Goal: Entertainment & Leisure: Browse casually

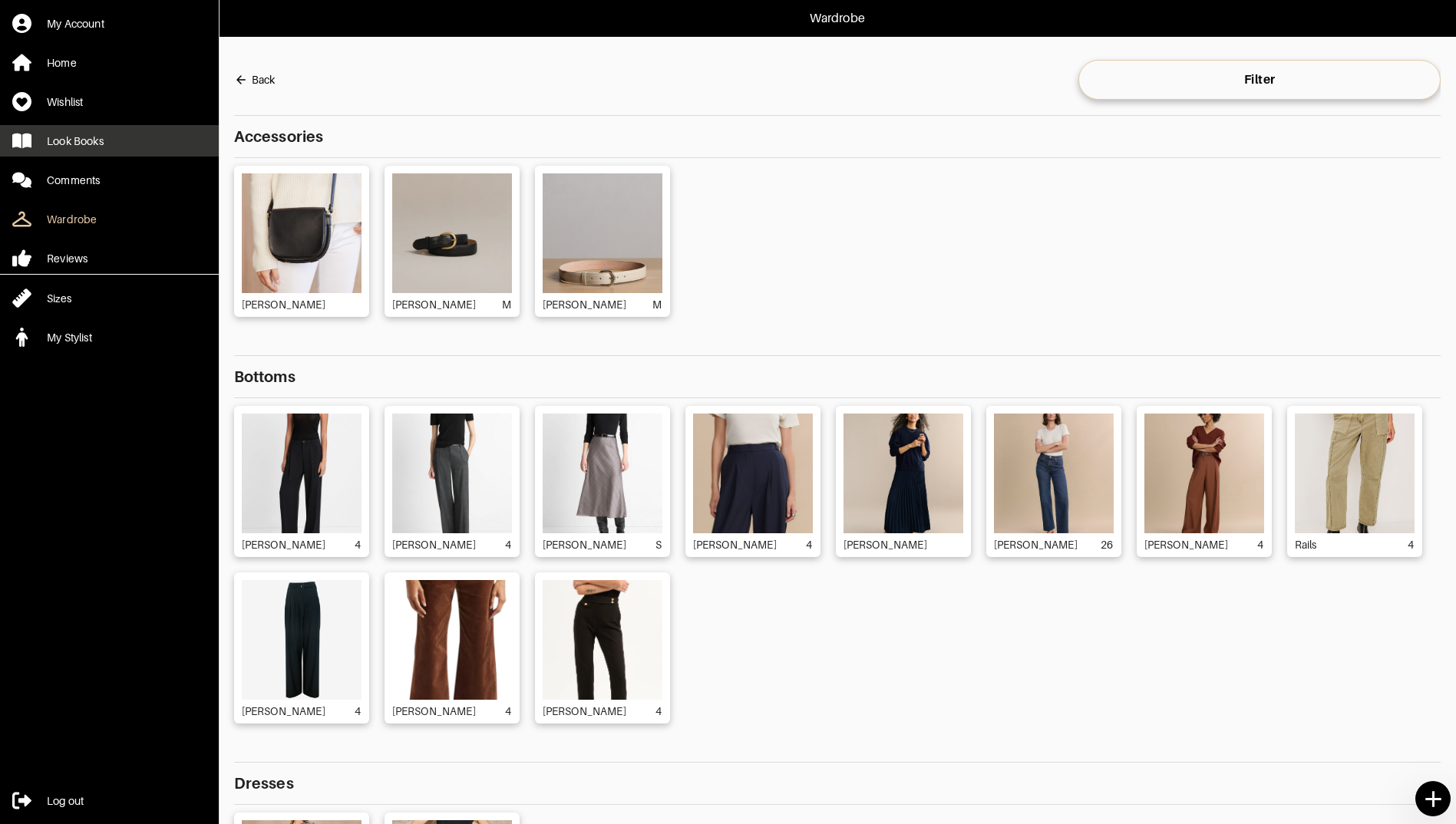
click at [104, 146] on div "Look Books" at bounding box center [75, 142] width 57 height 16
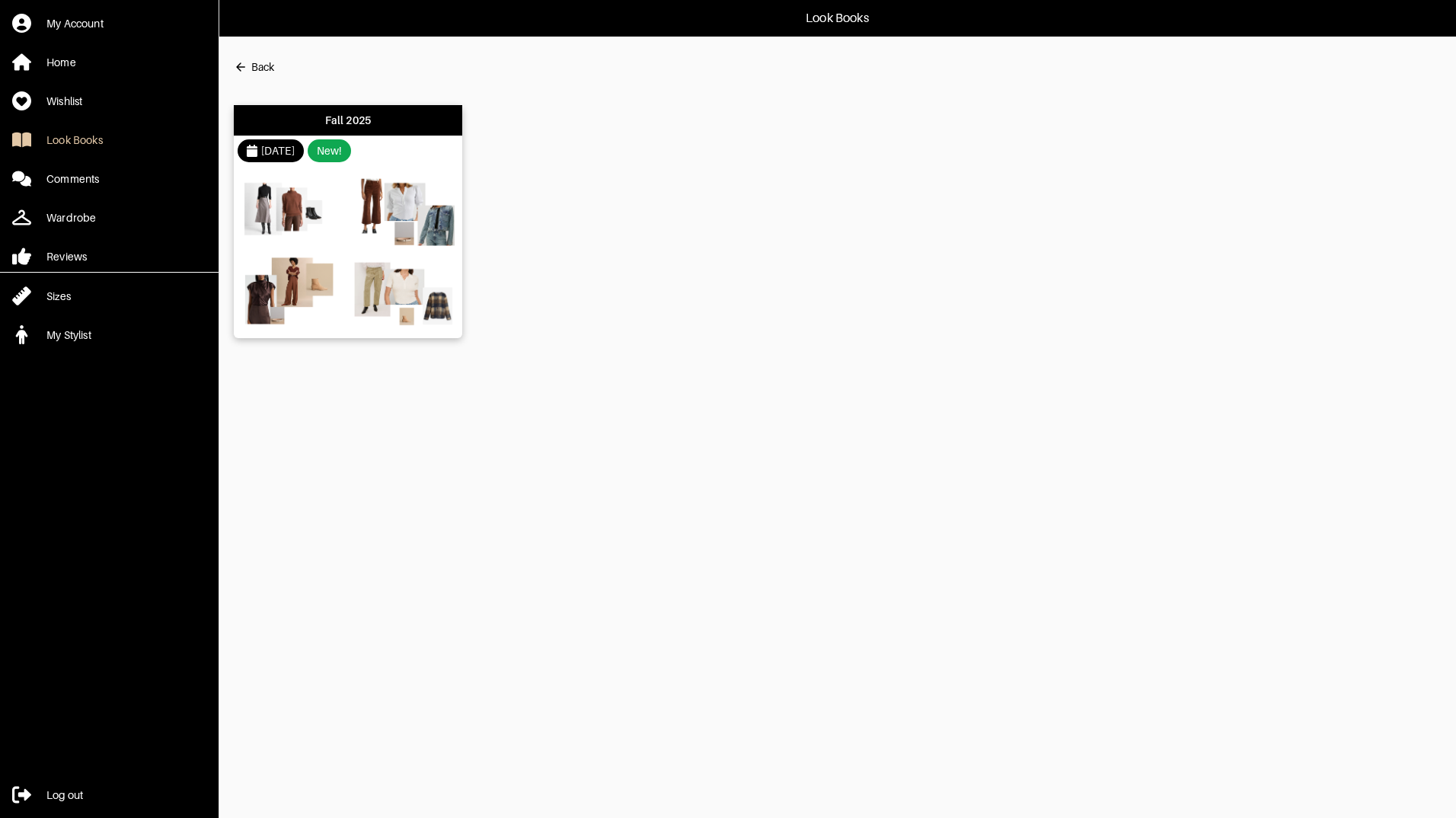
click at [349, 115] on div "Fall 2025" at bounding box center [348, 120] width 47 height 16
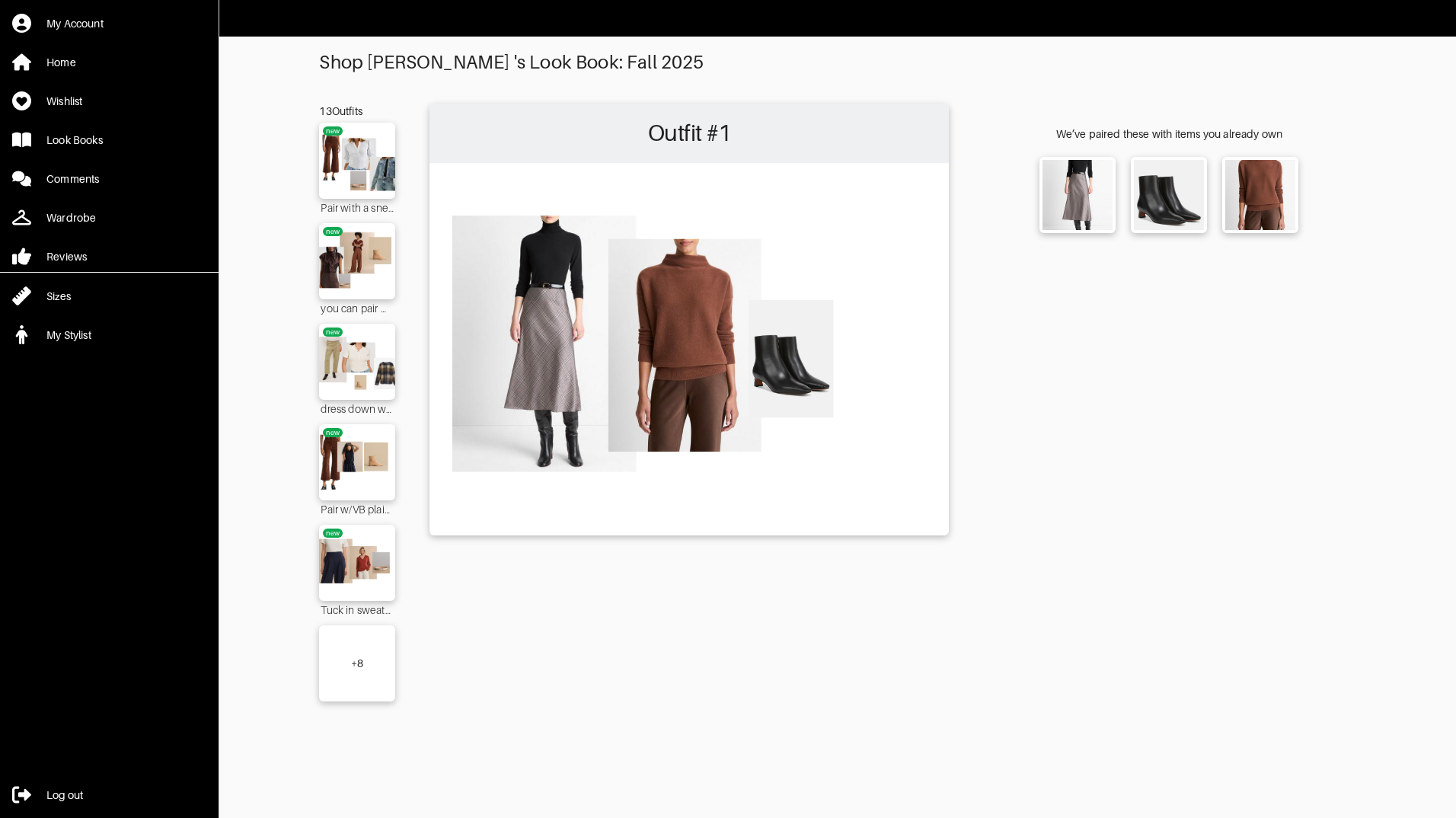
click at [351, 669] on div "+ 8" at bounding box center [357, 664] width 13 height 16
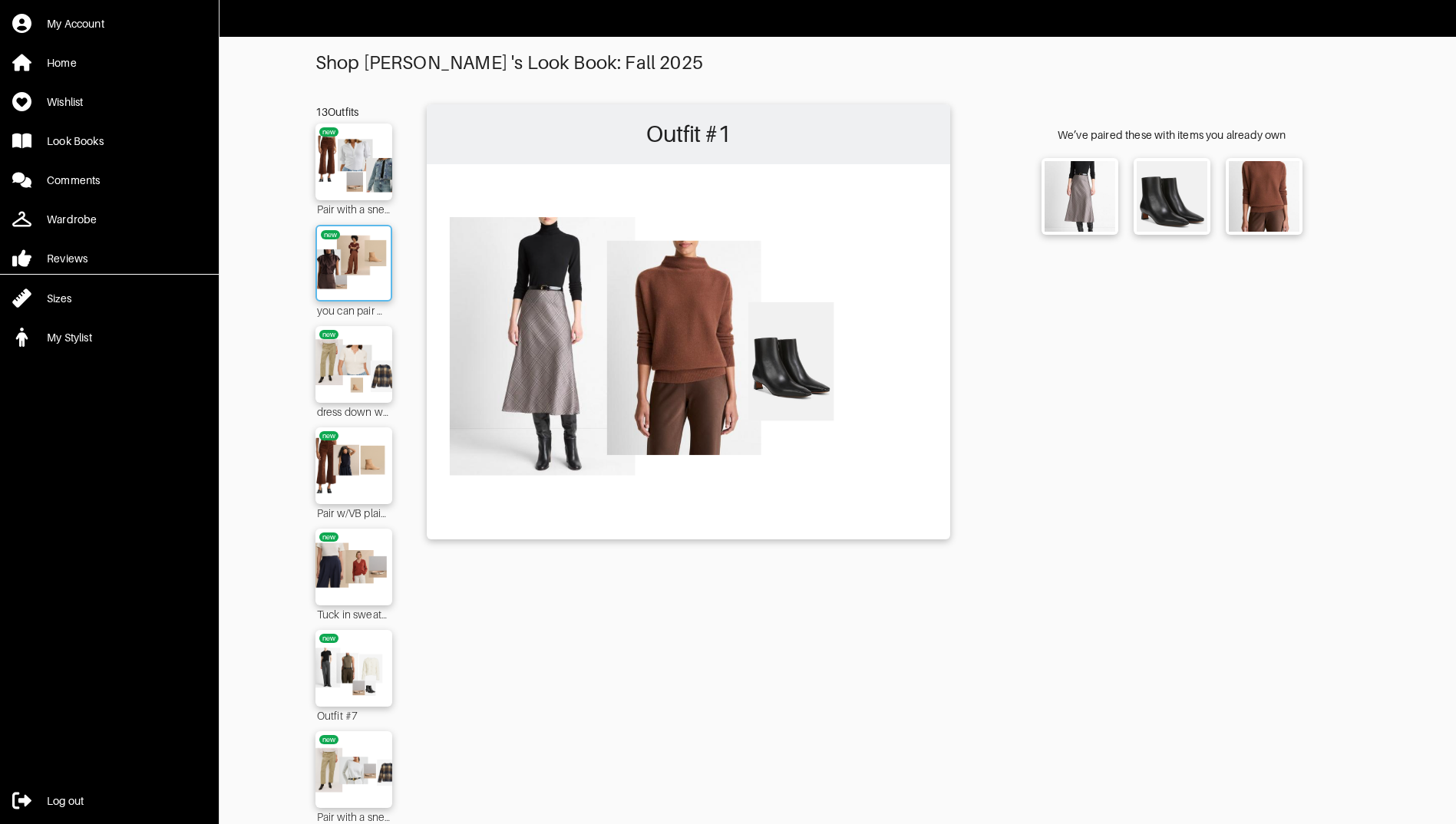
click at [353, 290] on img at bounding box center [353, 263] width 83 height 59
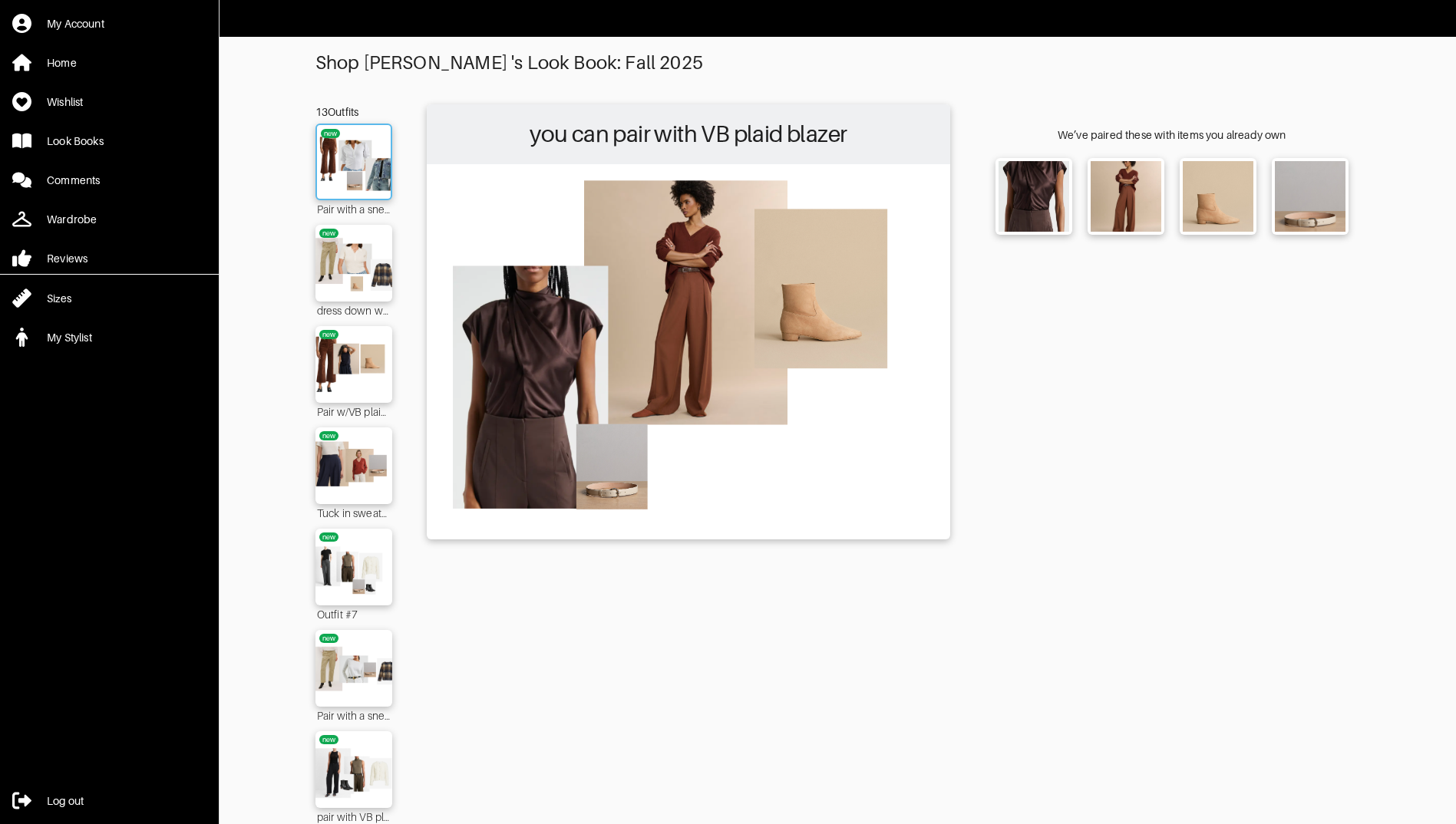
click at [362, 163] on img at bounding box center [353, 162] width 83 height 59
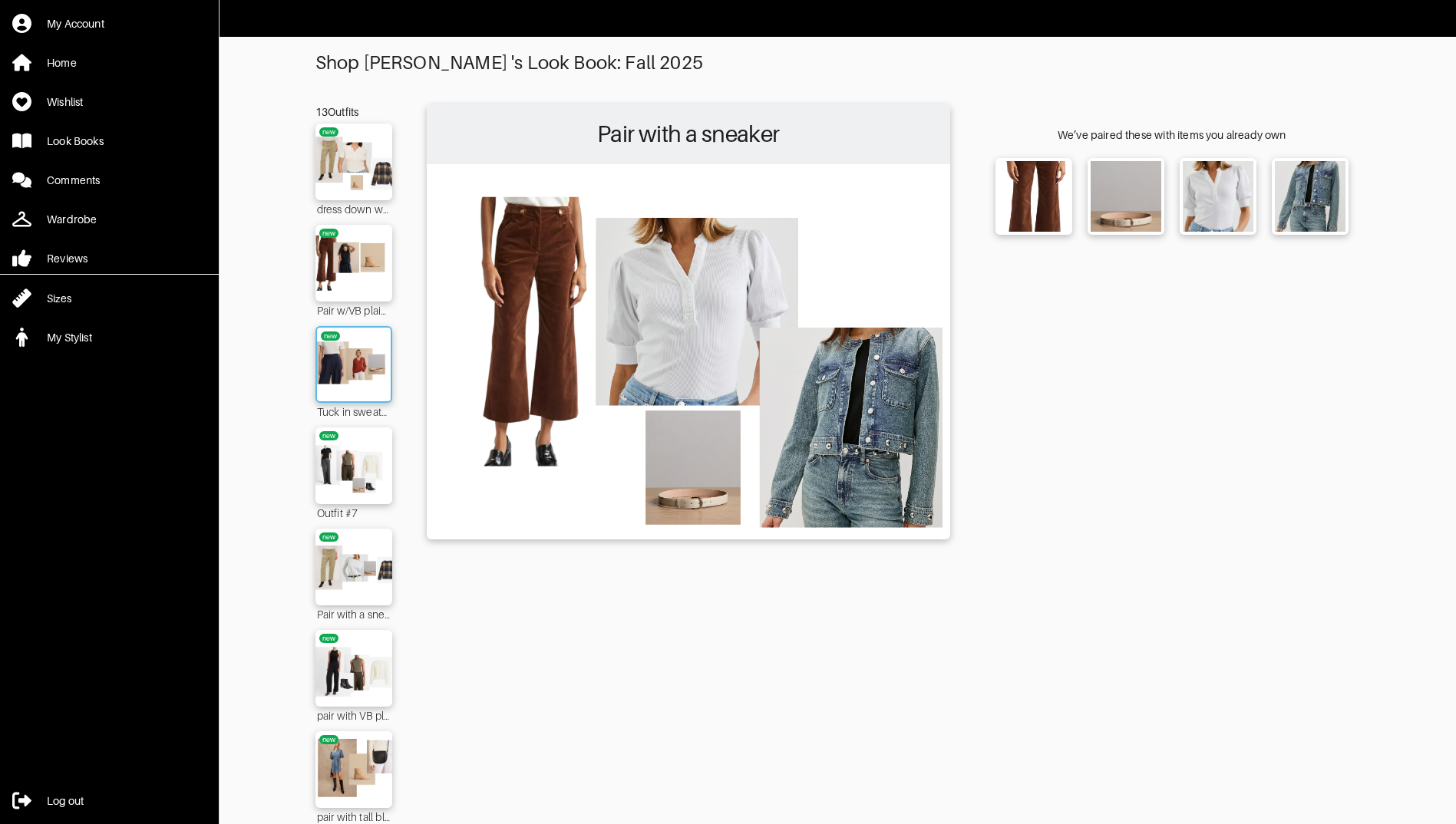
click at [356, 367] on img at bounding box center [353, 365] width 83 height 59
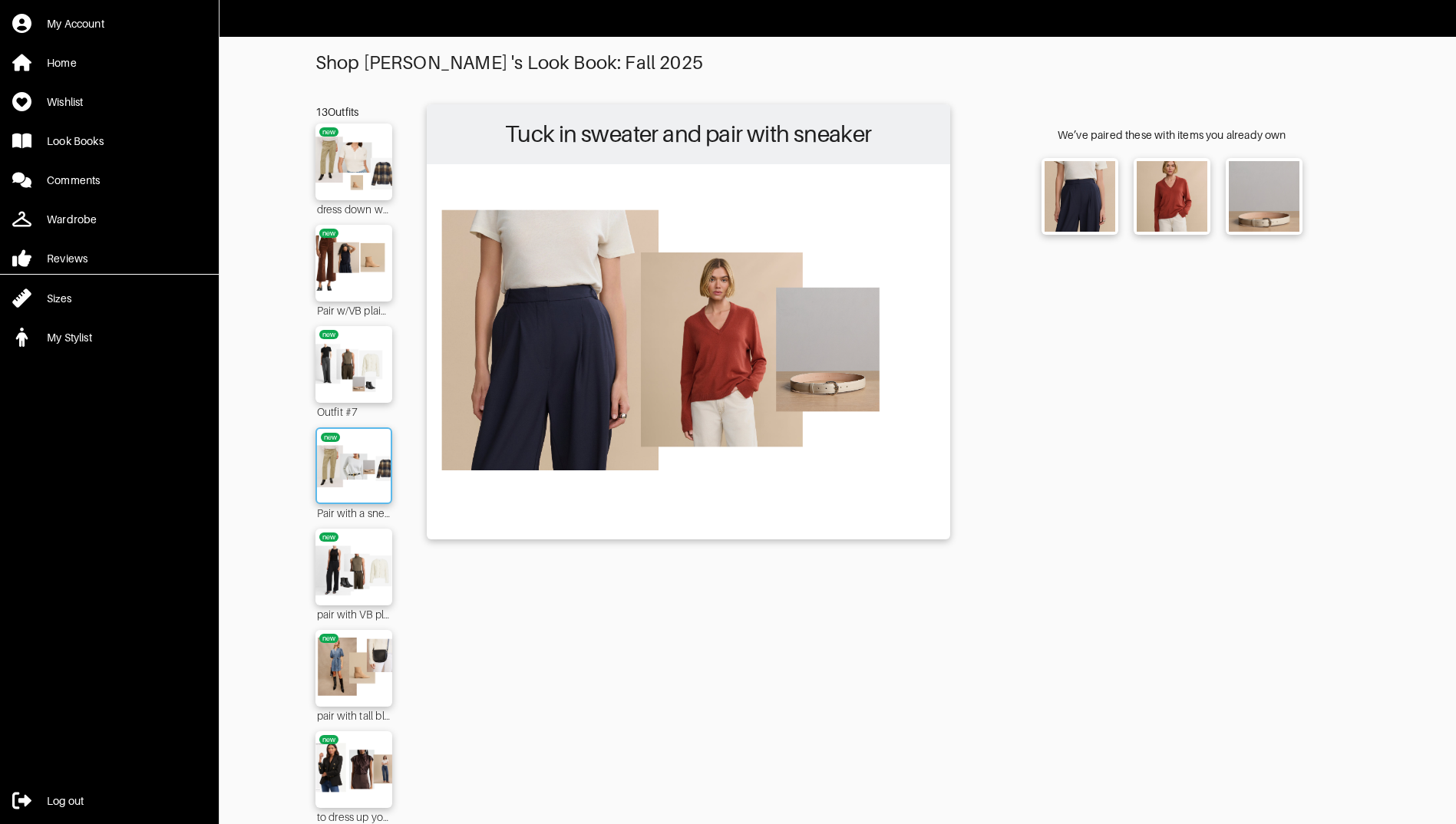
click at [365, 452] on img at bounding box center [353, 465] width 83 height 59
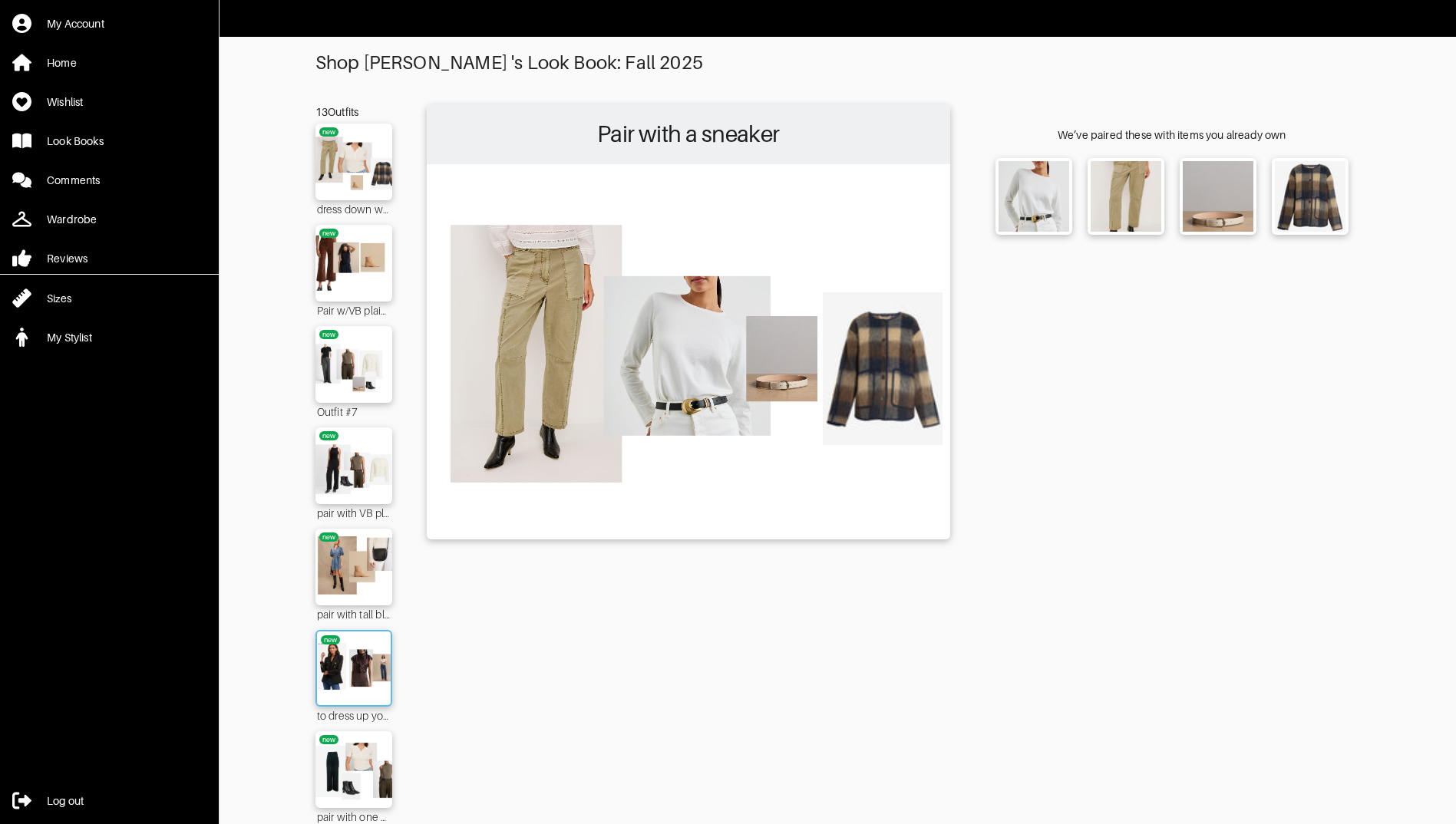
click at [362, 671] on img at bounding box center [353, 669] width 83 height 59
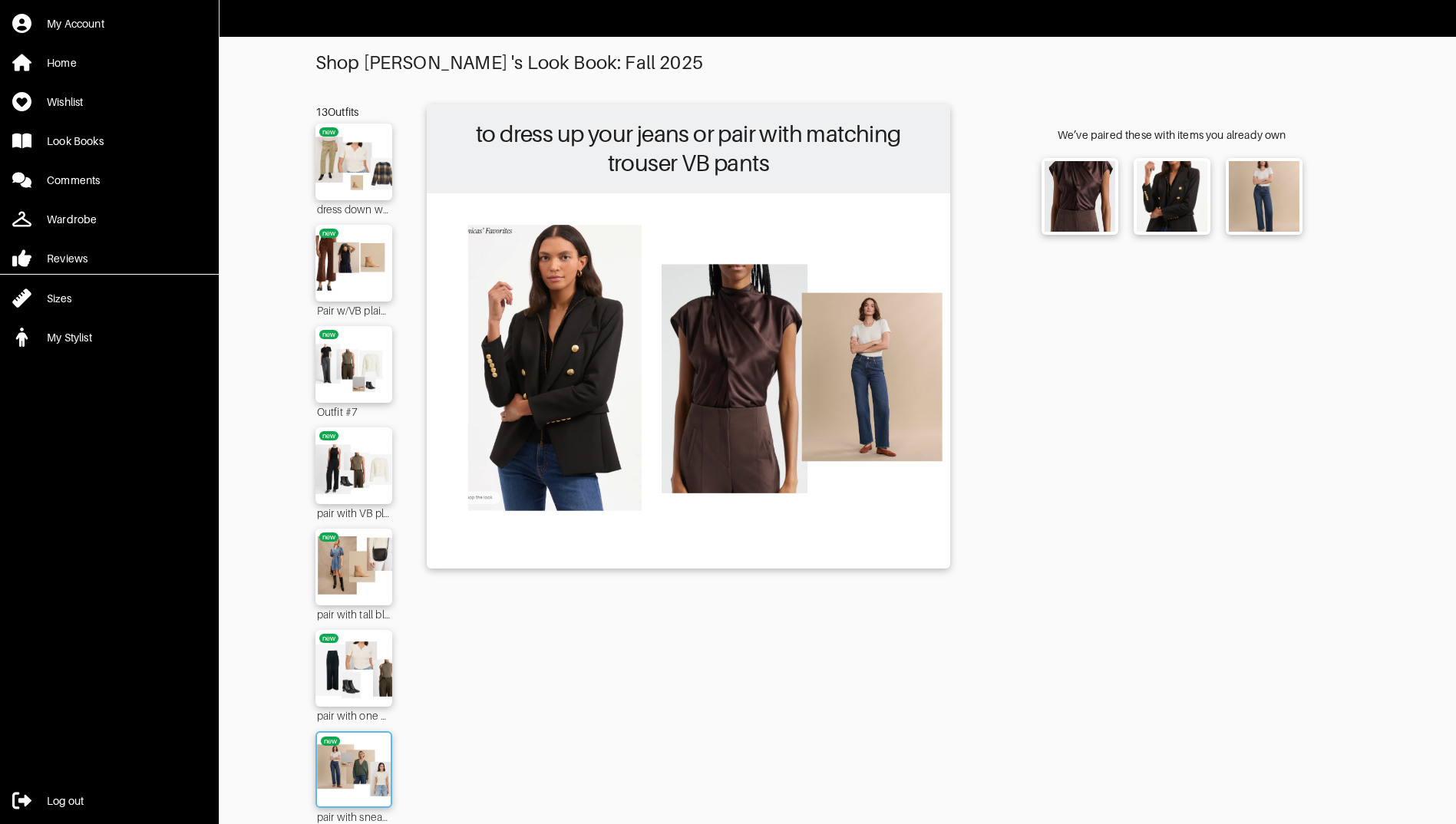
click at [373, 769] on img at bounding box center [353, 769] width 83 height 59
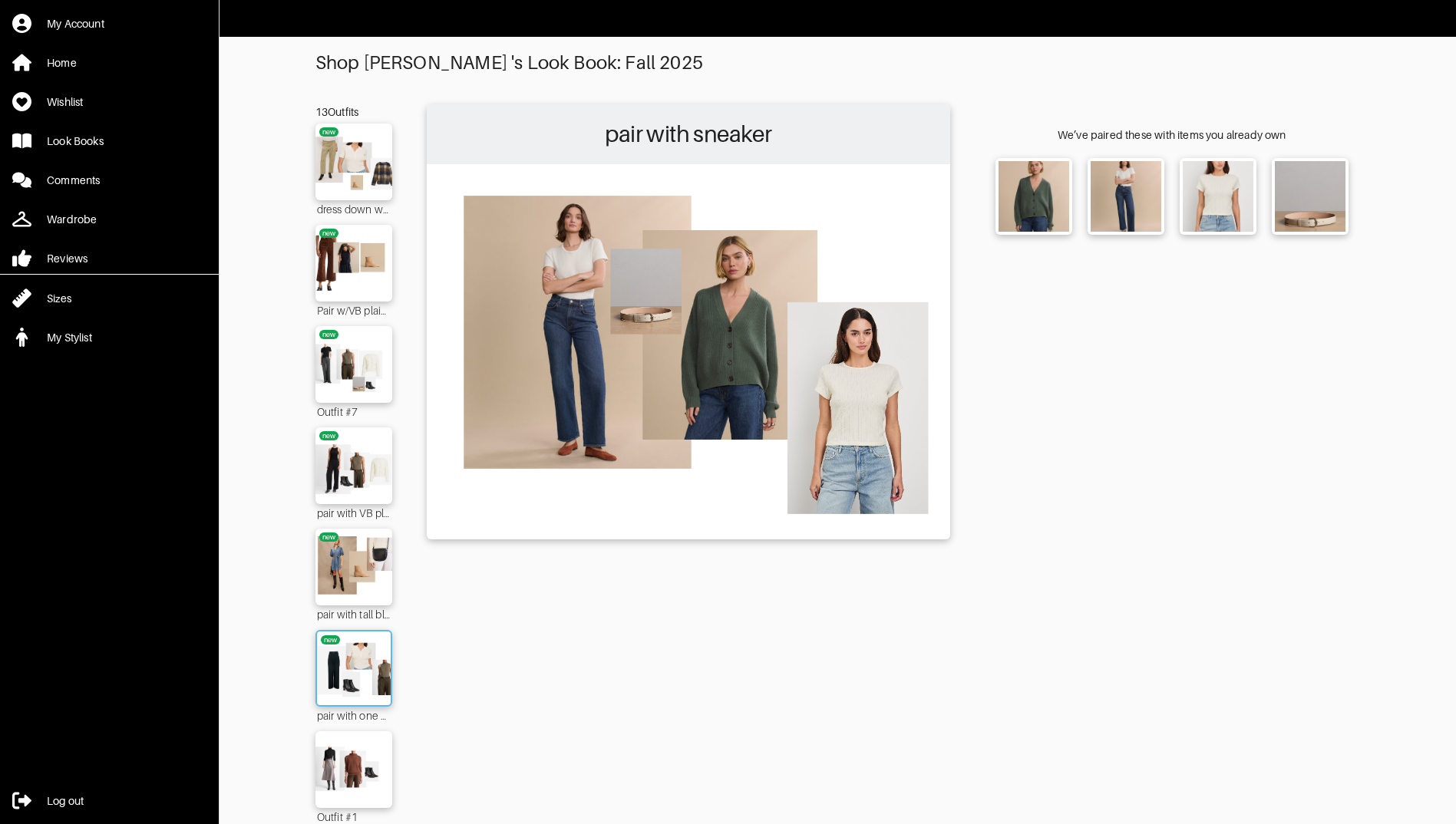
click at [344, 679] on img at bounding box center [353, 669] width 83 height 59
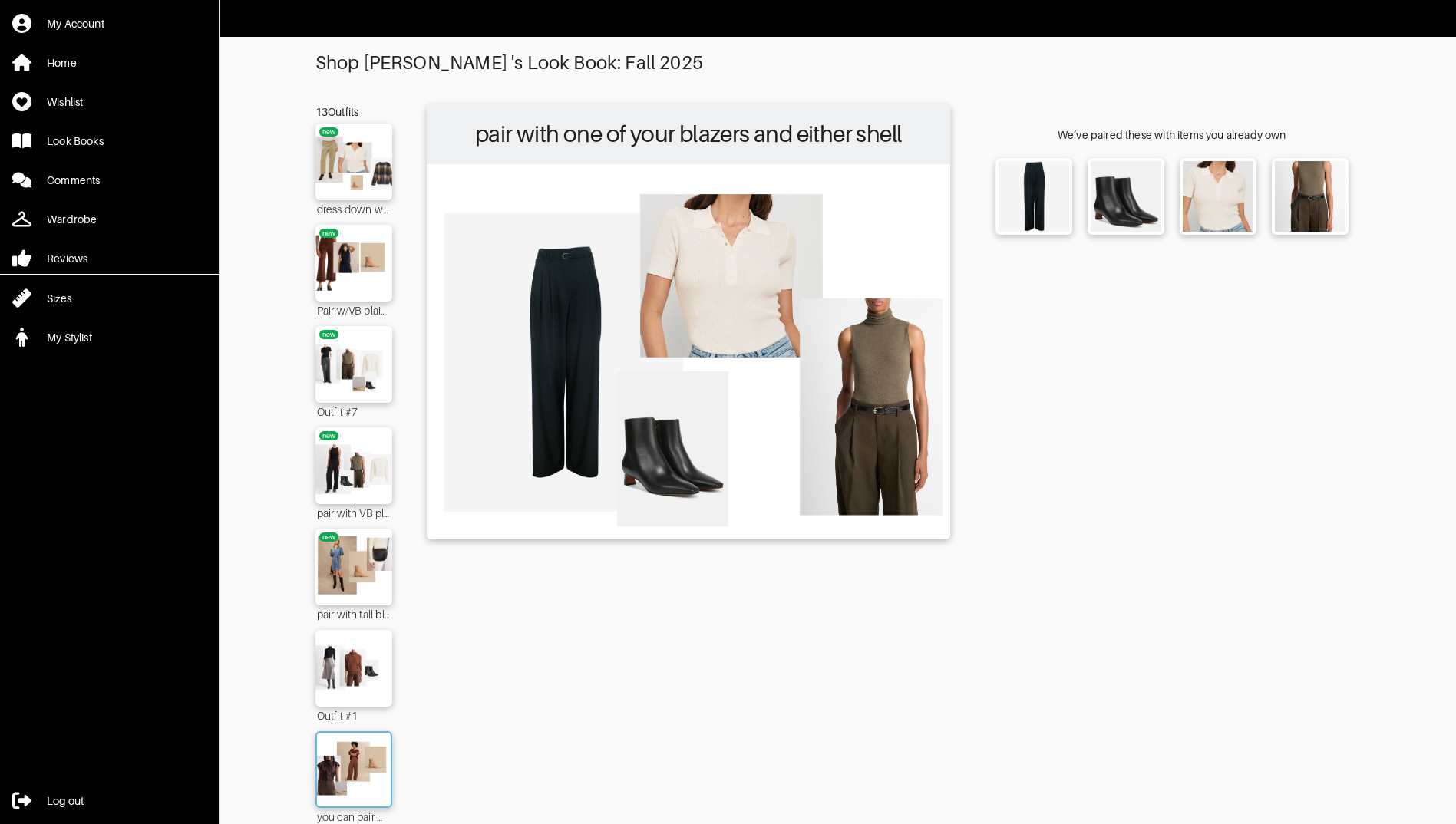
click at [346, 749] on img at bounding box center [353, 769] width 83 height 59
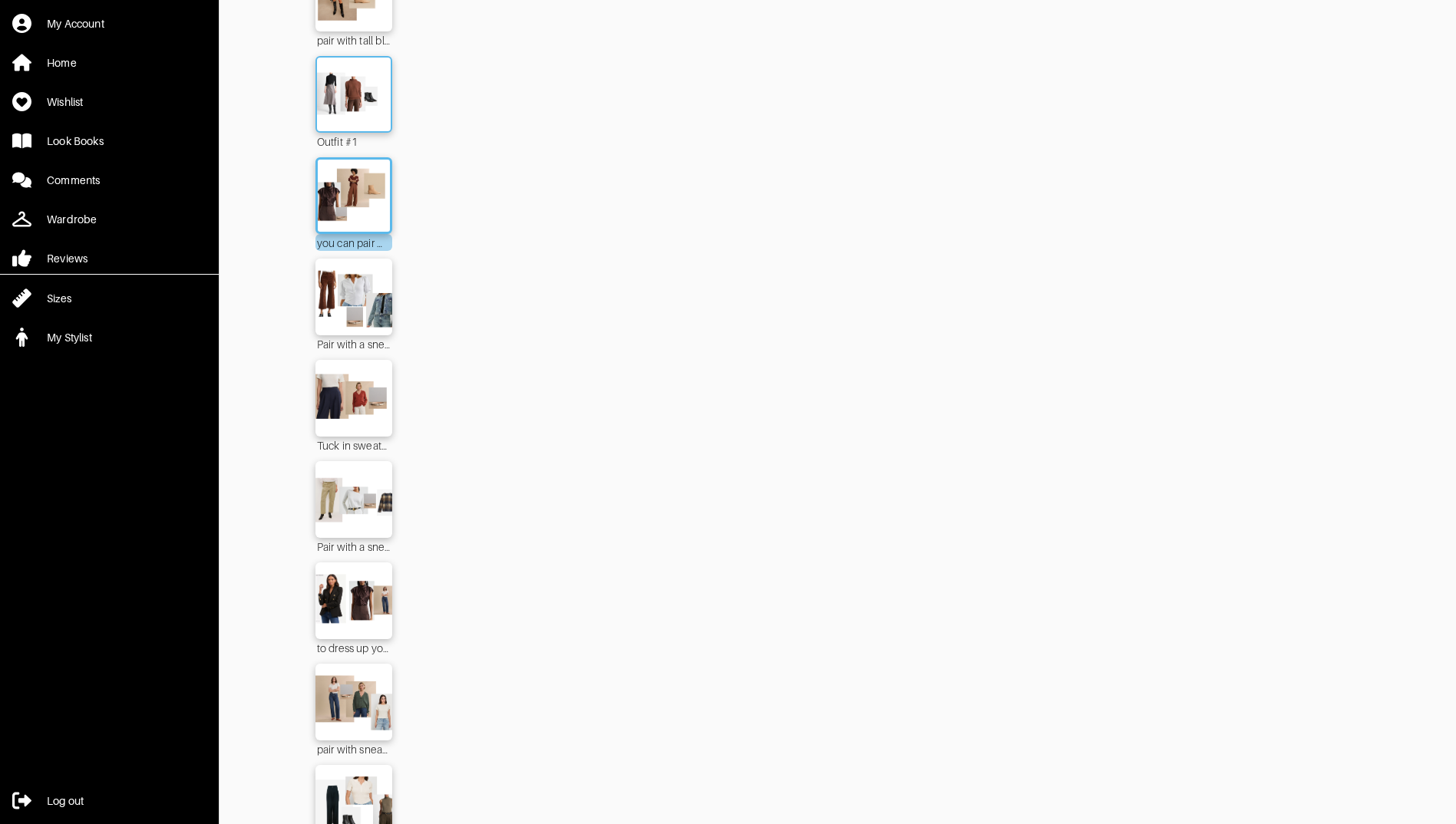
scroll to position [575, 0]
click at [374, 484] on img at bounding box center [353, 499] width 83 height 59
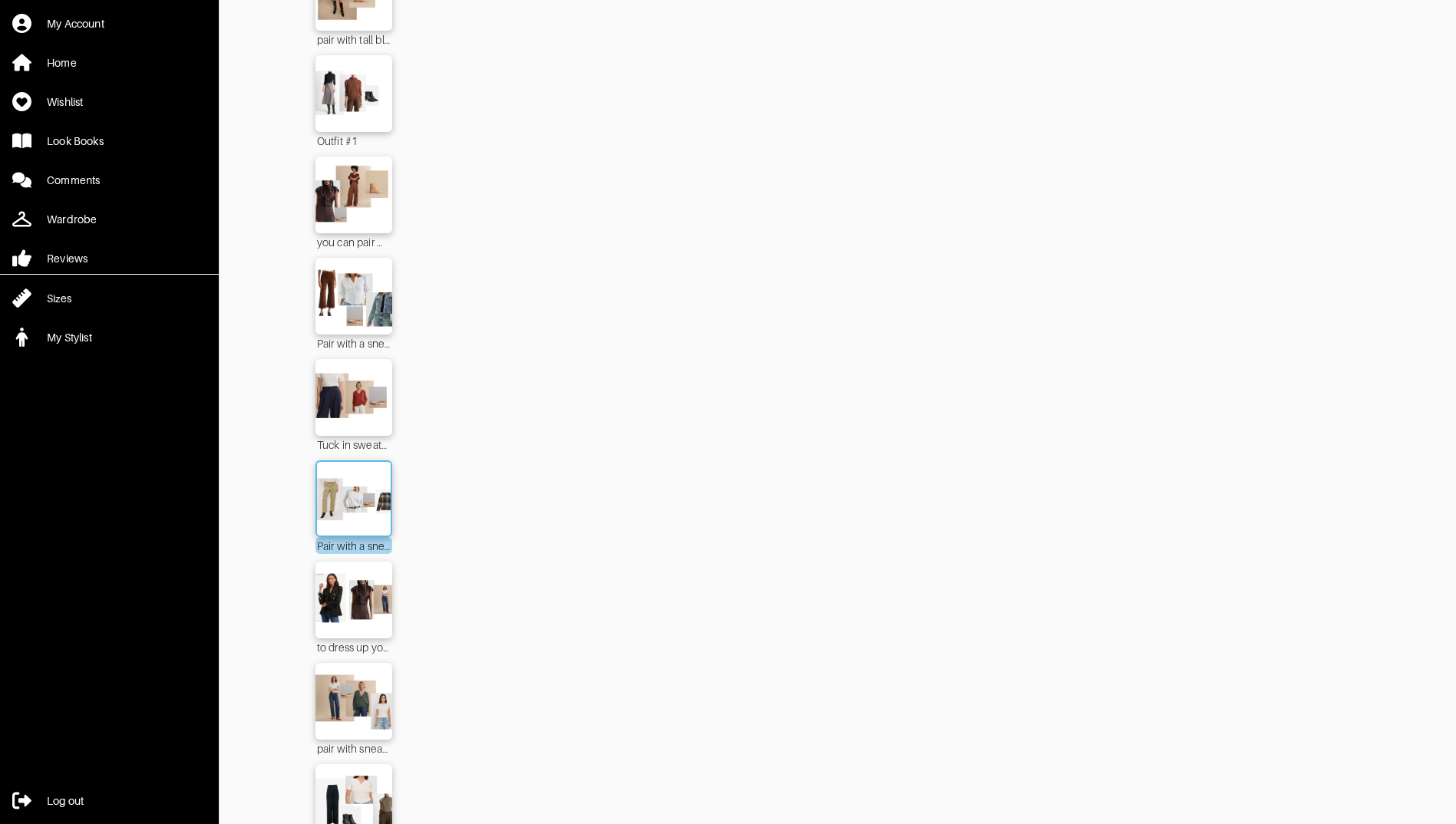
click at [358, 508] on img at bounding box center [353, 499] width 83 height 59
click at [362, 490] on img at bounding box center [353, 499] width 83 height 59
click at [362, 601] on img at bounding box center [353, 600] width 83 height 59
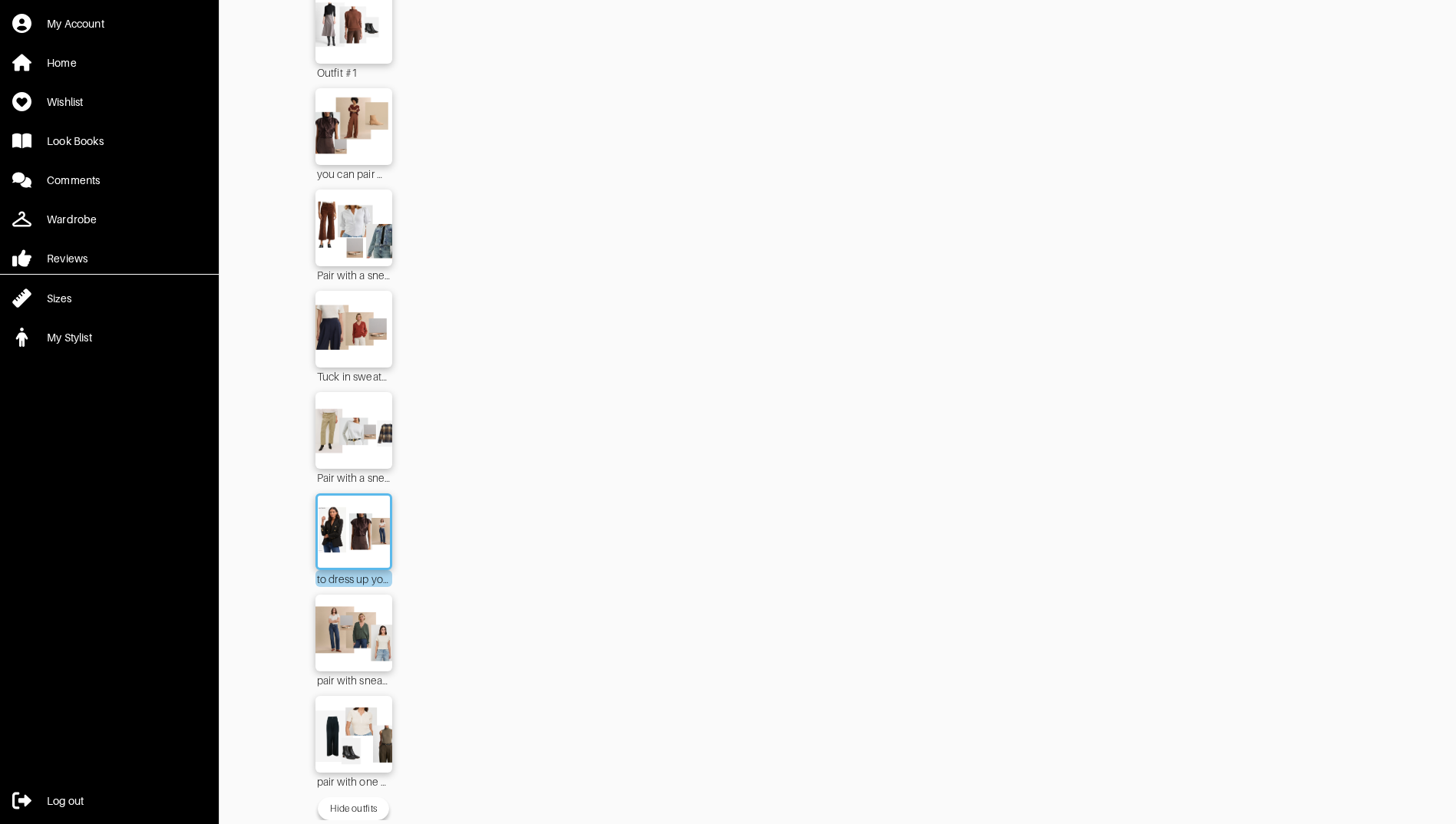
scroll to position [666, 0]
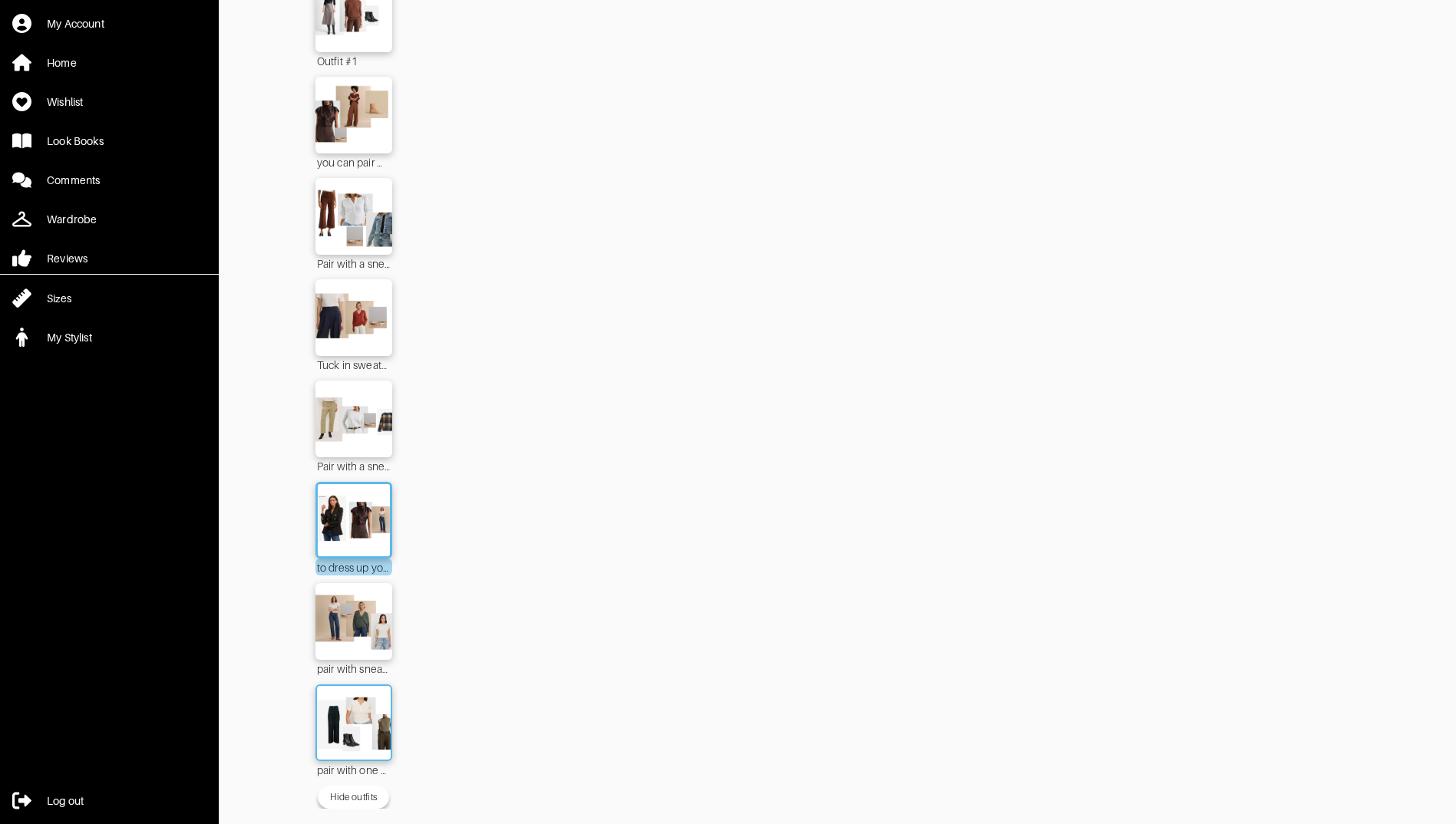
click at [342, 715] on img at bounding box center [353, 722] width 83 height 59
